Goal: Task Accomplishment & Management: Manage account settings

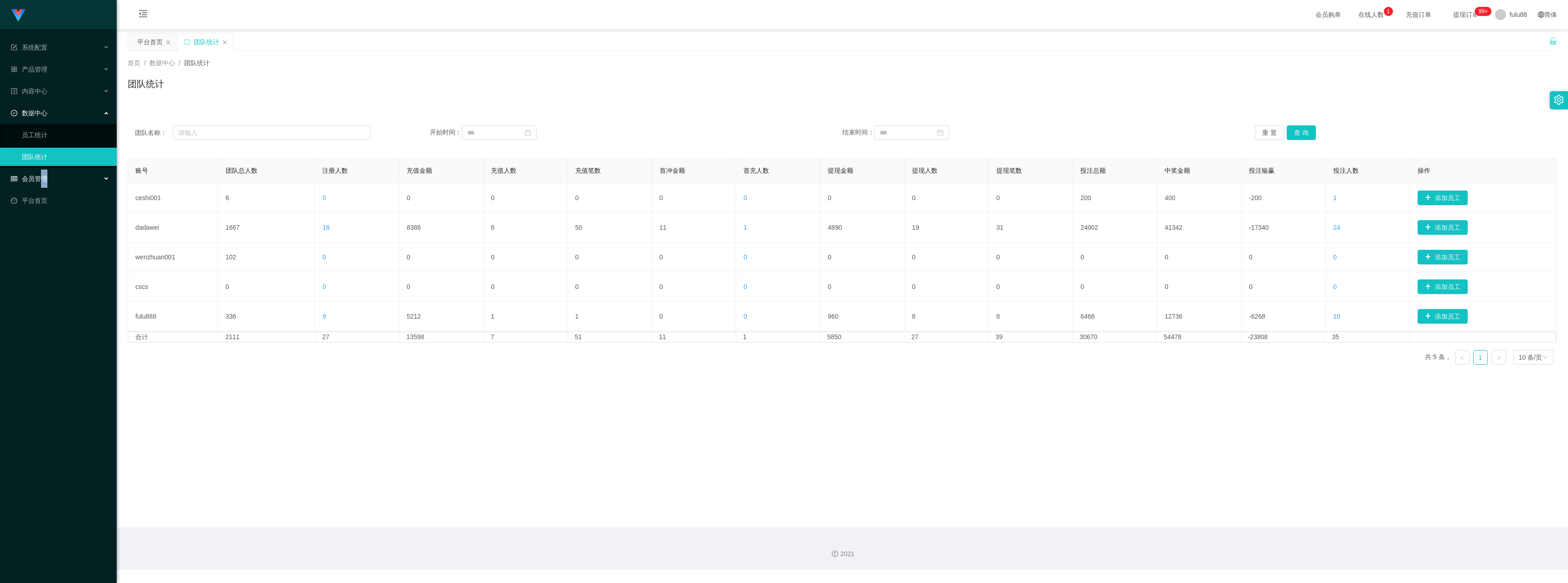
click at [44, 181] on span "会员管理" at bounding box center [29, 179] width 37 height 7
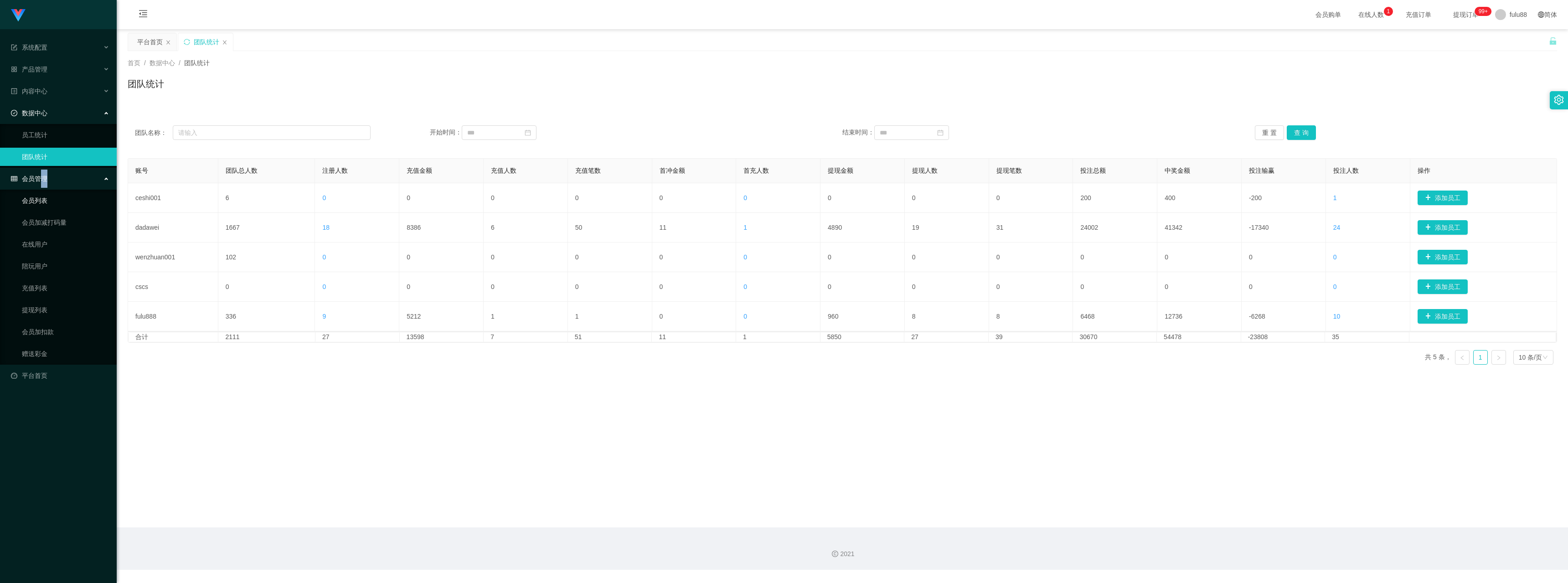
click at [43, 205] on link "会员列表" at bounding box center [66, 201] width 88 height 18
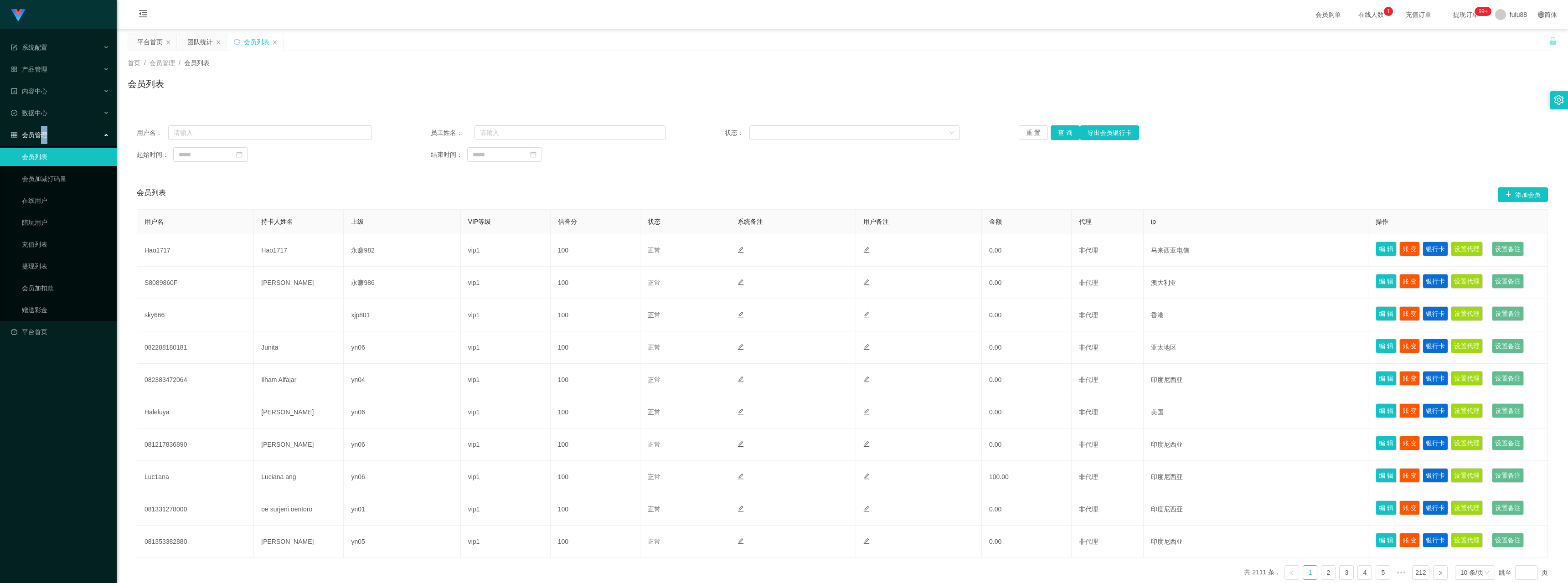
click at [50, 139] on div "会员管理" at bounding box center [58, 135] width 117 height 18
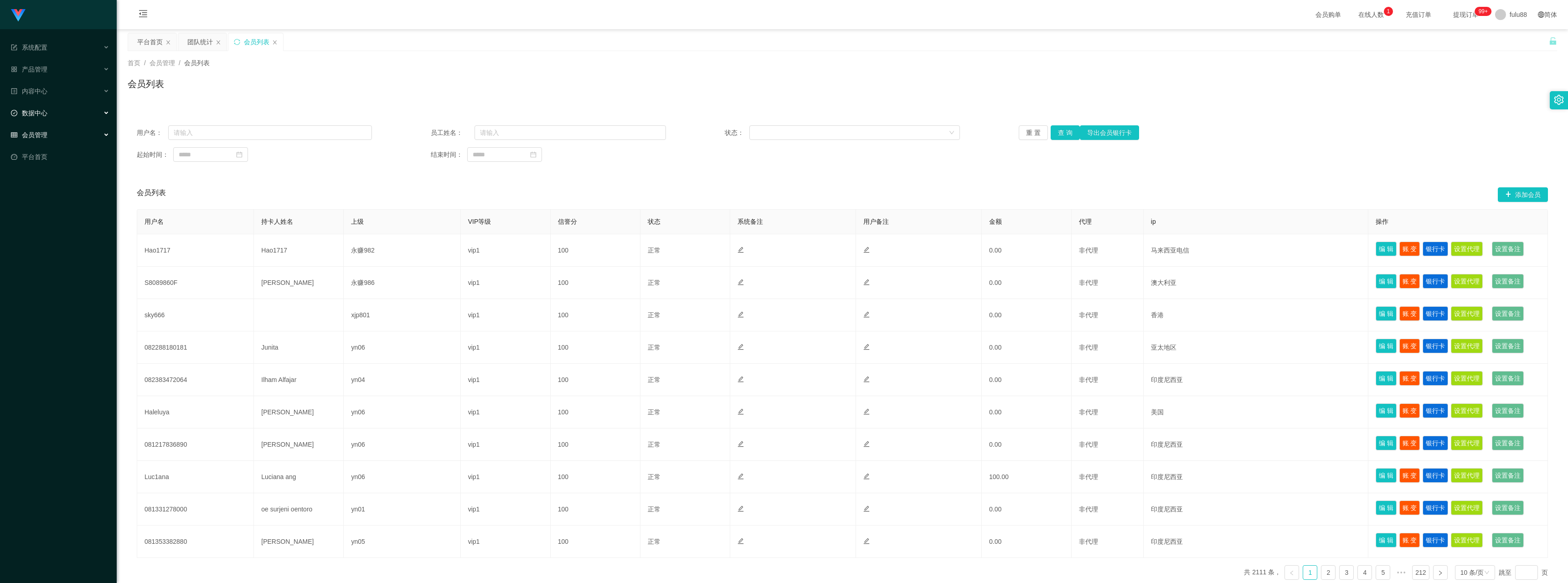
click at [48, 119] on div "数据中心" at bounding box center [58, 113] width 117 height 18
click at [40, 134] on link "员工统计" at bounding box center [66, 135] width 88 height 18
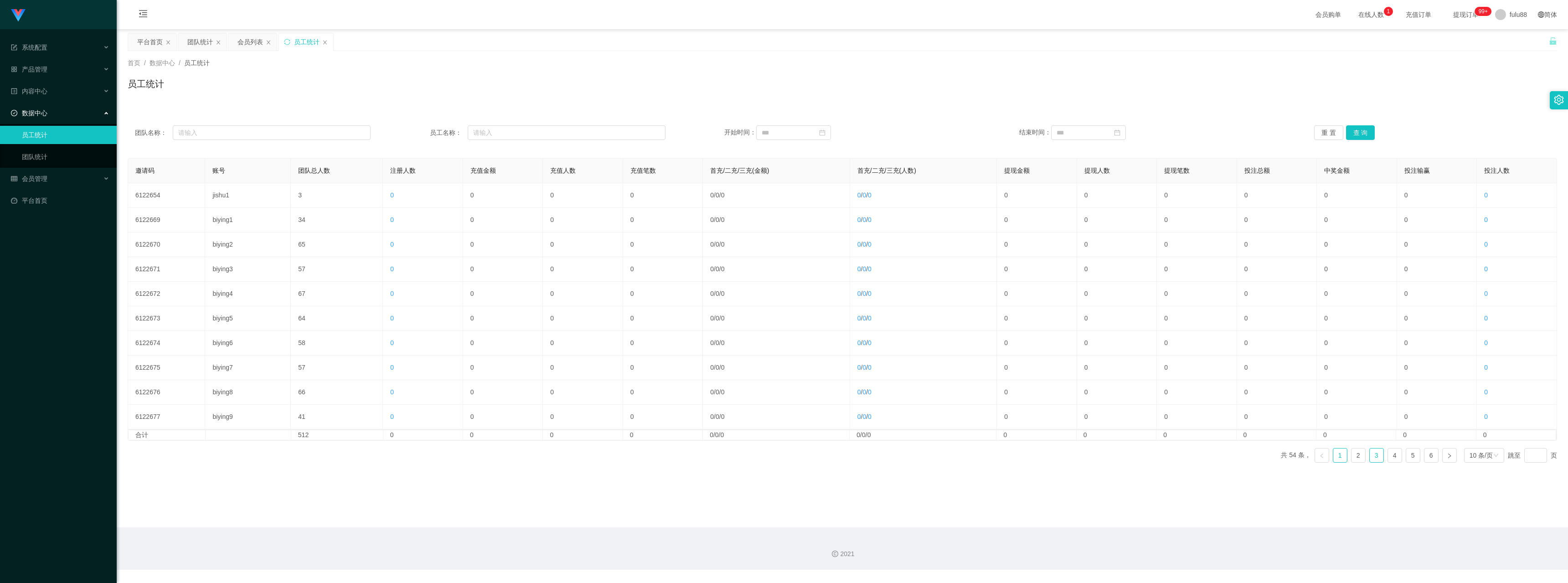
click at [323, 357] on link "3" at bounding box center [1376, 455] width 13 height 13
click at [323, 357] on link "4" at bounding box center [1395, 455] width 13 height 13
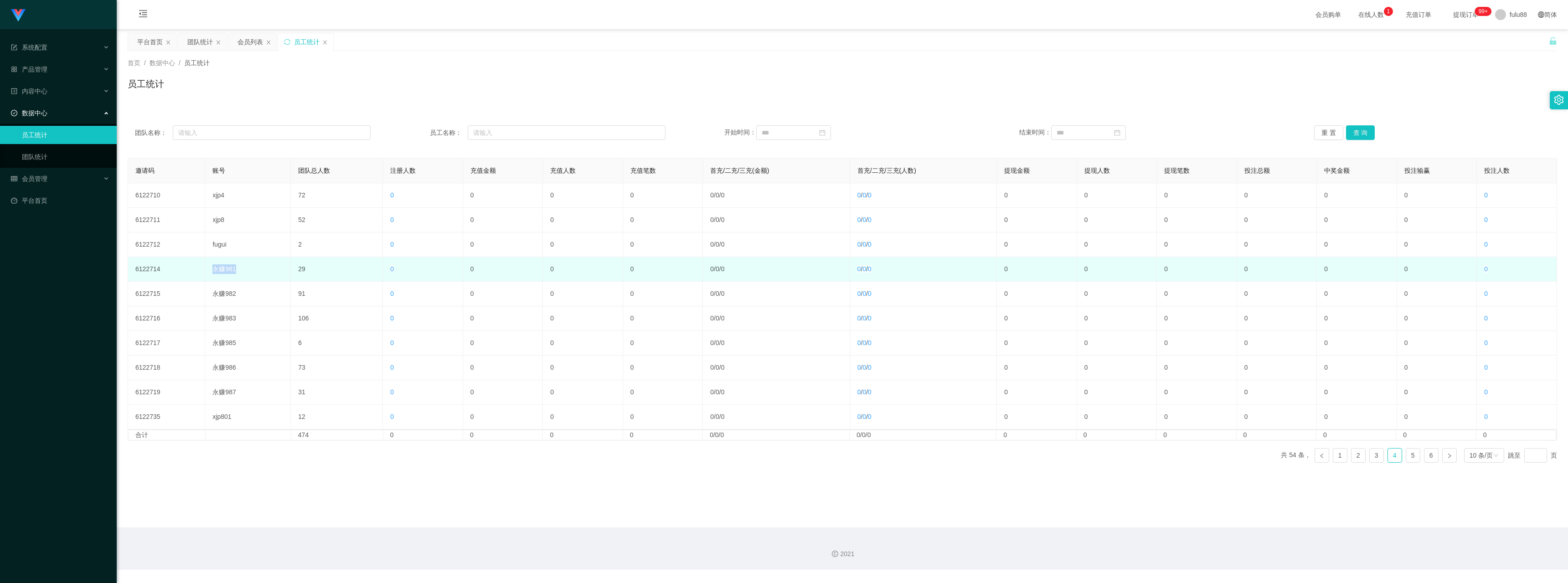
drag, startPoint x: 212, startPoint y: 270, endPoint x: 238, endPoint y: 268, distance: 26.1
click at [238, 268] on td "永赚981" at bounding box center [248, 269] width 86 height 24
copy td "永赚981"
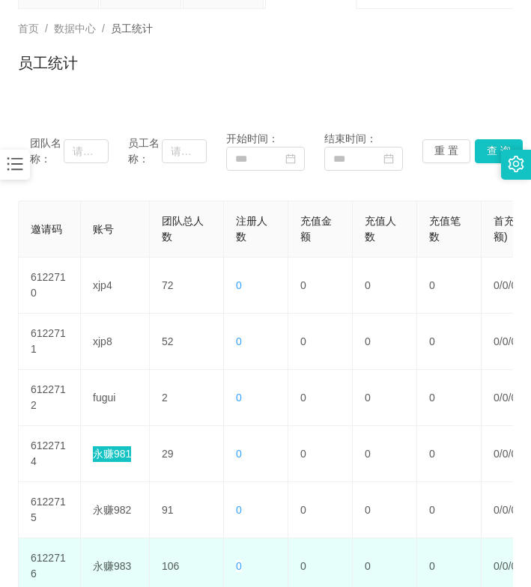
scroll to position [150, 0]
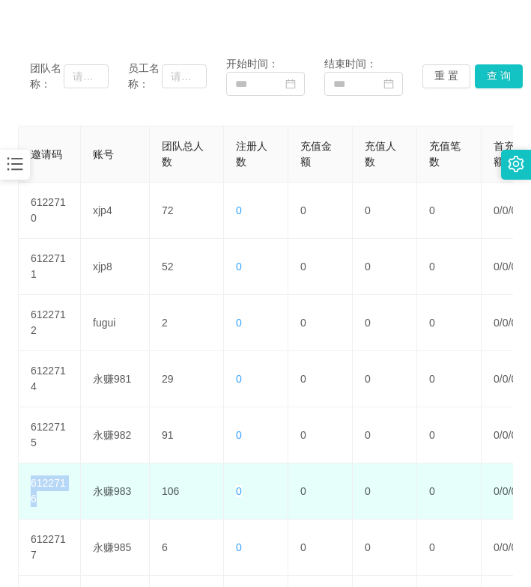
drag, startPoint x: 30, startPoint y: 483, endPoint x: 59, endPoint y: 493, distance: 30.8
click at [59, 493] on td "6122716" at bounding box center [50, 492] width 62 height 56
copy td "6122716"
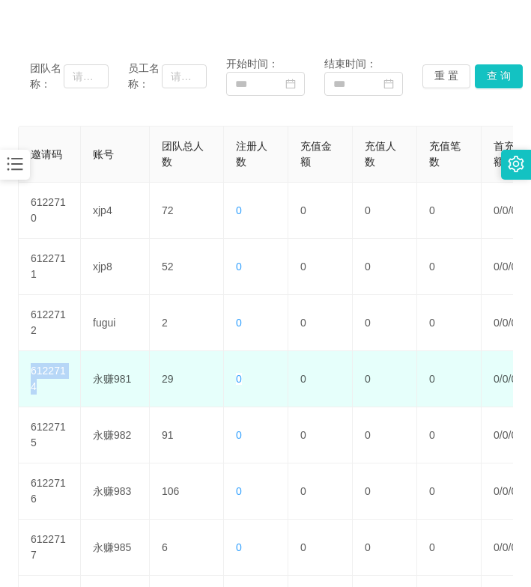
drag, startPoint x: 30, startPoint y: 371, endPoint x: 51, endPoint y: 387, distance: 26.7
click at [51, 387] on td "6122714" at bounding box center [50, 379] width 62 height 56
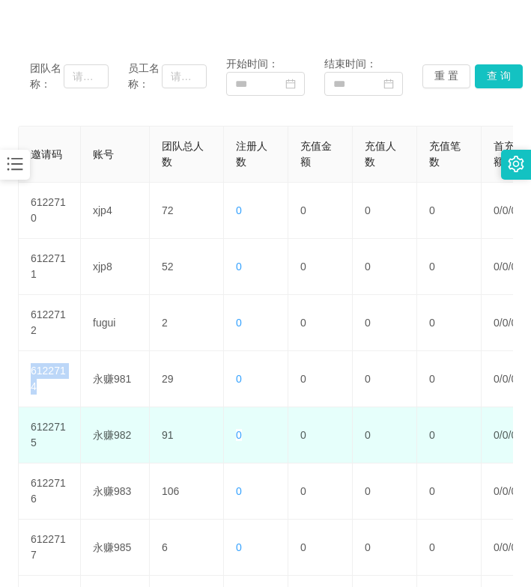
copy td "6122714"
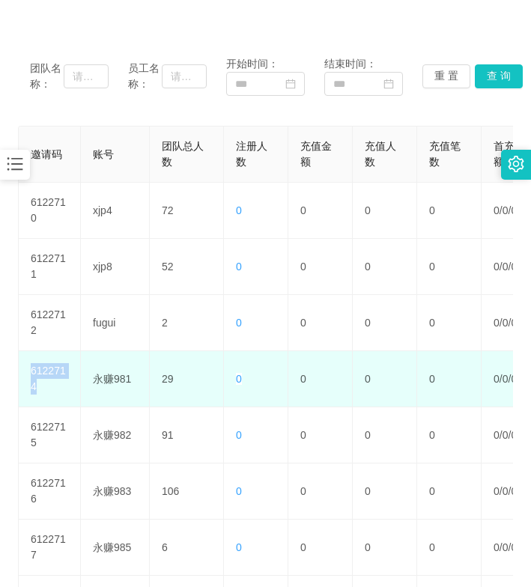
click at [51, 374] on td "6122714" at bounding box center [50, 379] width 62 height 56
drag, startPoint x: 31, startPoint y: 373, endPoint x: 43, endPoint y: 380, distance: 13.5
click at [43, 380] on td "6122714" at bounding box center [50, 379] width 62 height 56
copy td "6122714"
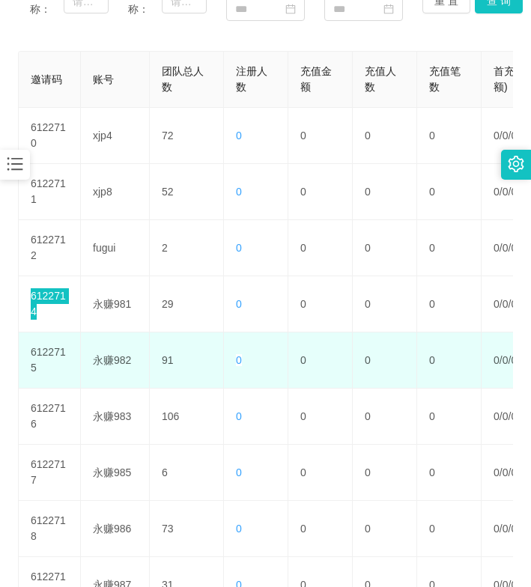
scroll to position [300, 0]
